Goal: Navigation & Orientation: Find specific page/section

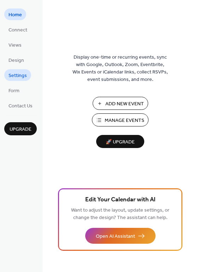
click at [20, 75] on span "Settings" at bounding box center [17, 75] width 18 height 7
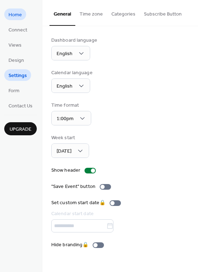
click at [20, 15] on span "Home" at bounding box center [14, 14] width 13 height 7
